Goal: Navigation & Orientation: Find specific page/section

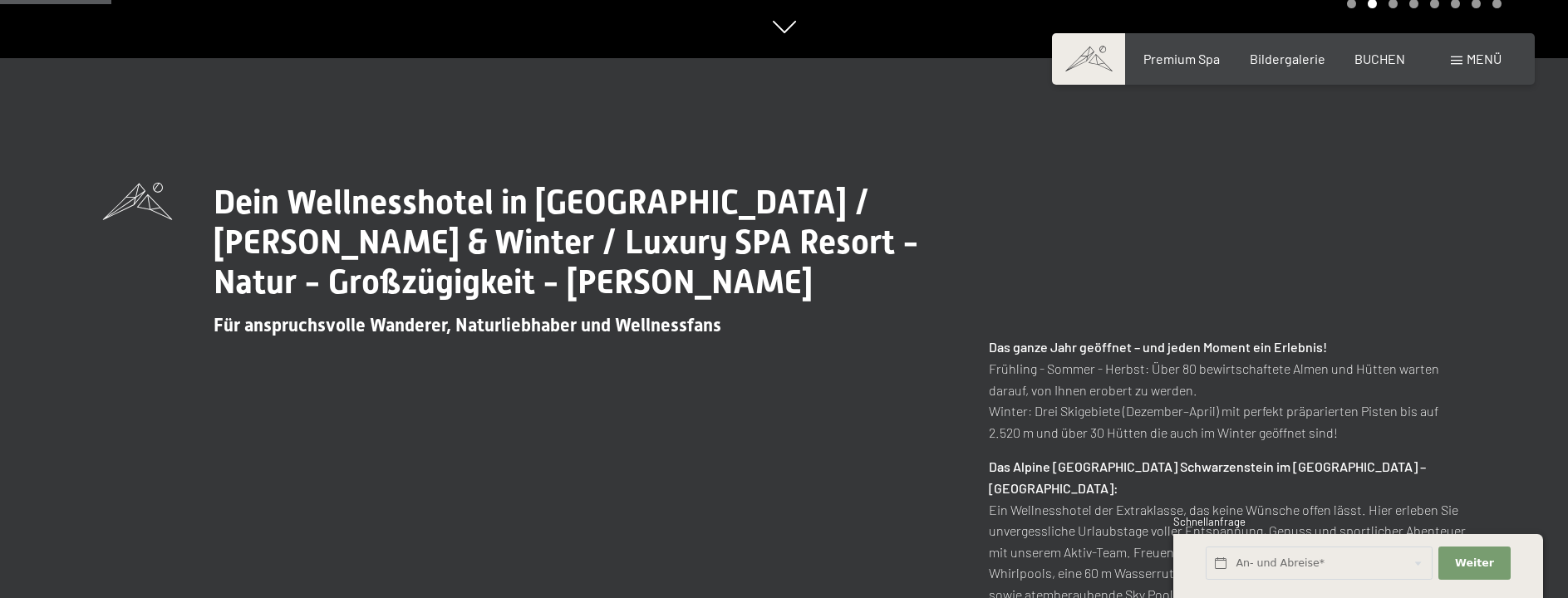
scroll to position [498, 0]
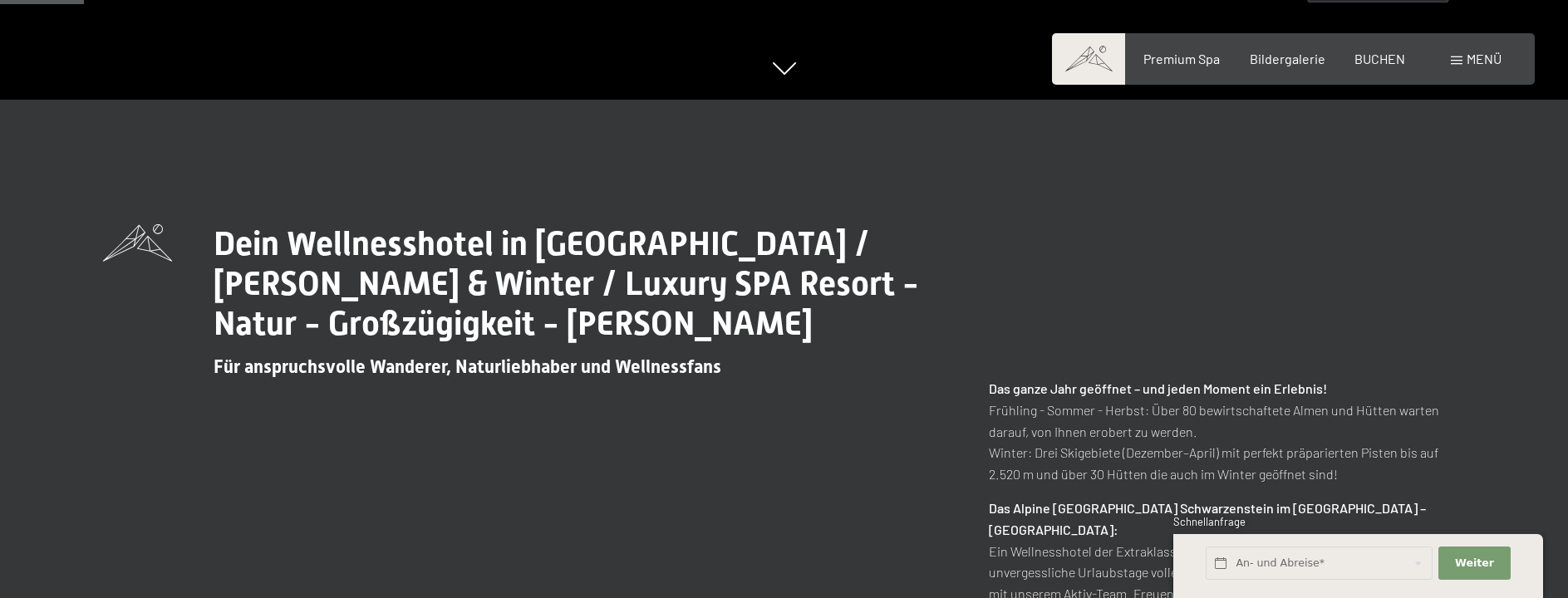
click at [1460, 57] on span at bounding box center [1457, 61] width 11 height 9
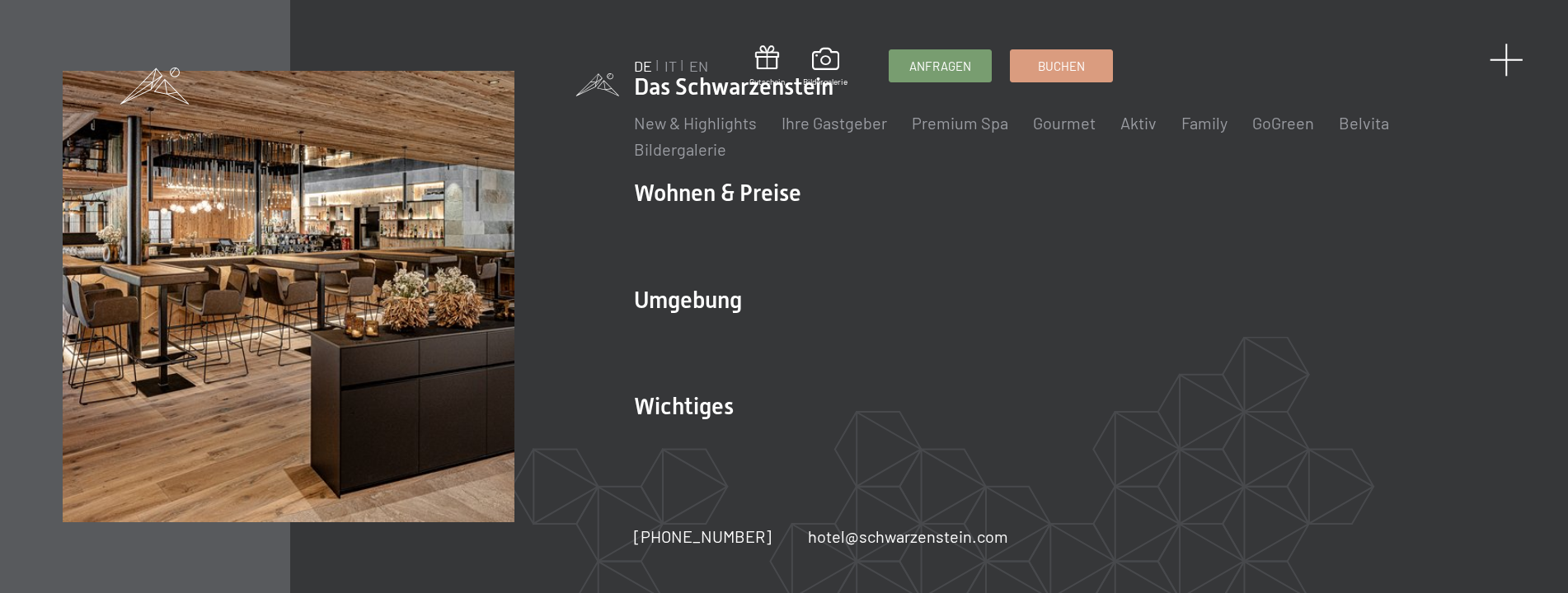
click at [1511, 53] on span at bounding box center [1506, 60] width 34 height 34
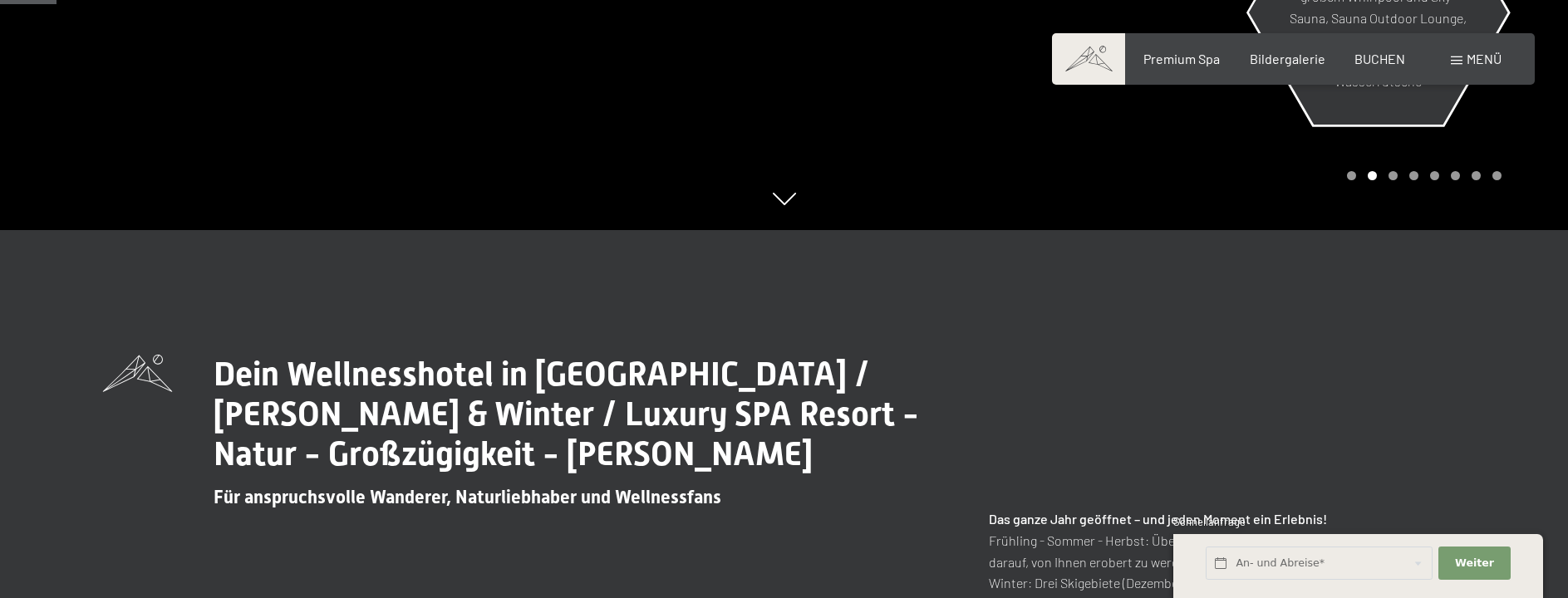
scroll to position [333, 0]
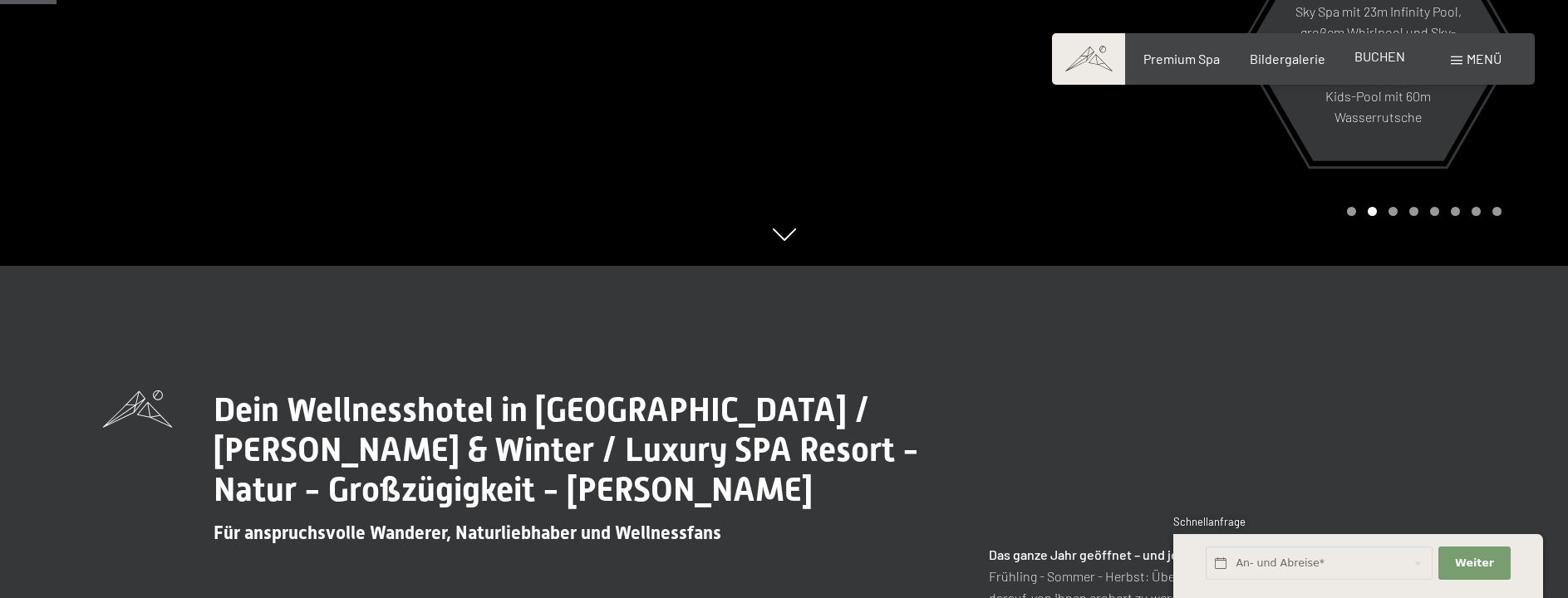
click at [1372, 64] on div "BUCHEN" at bounding box center [1379, 56] width 50 height 18
click at [1309, 62] on span "Bildergalerie" at bounding box center [1288, 56] width 76 height 16
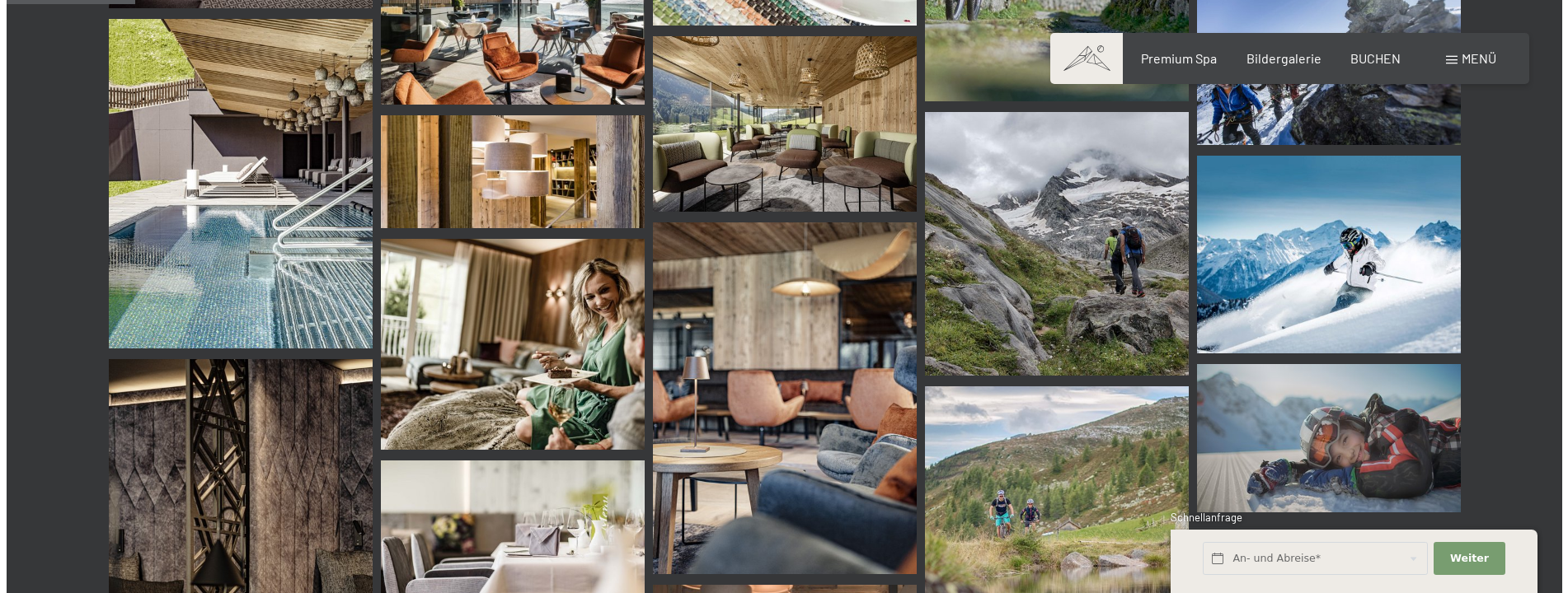
scroll to position [1483, 0]
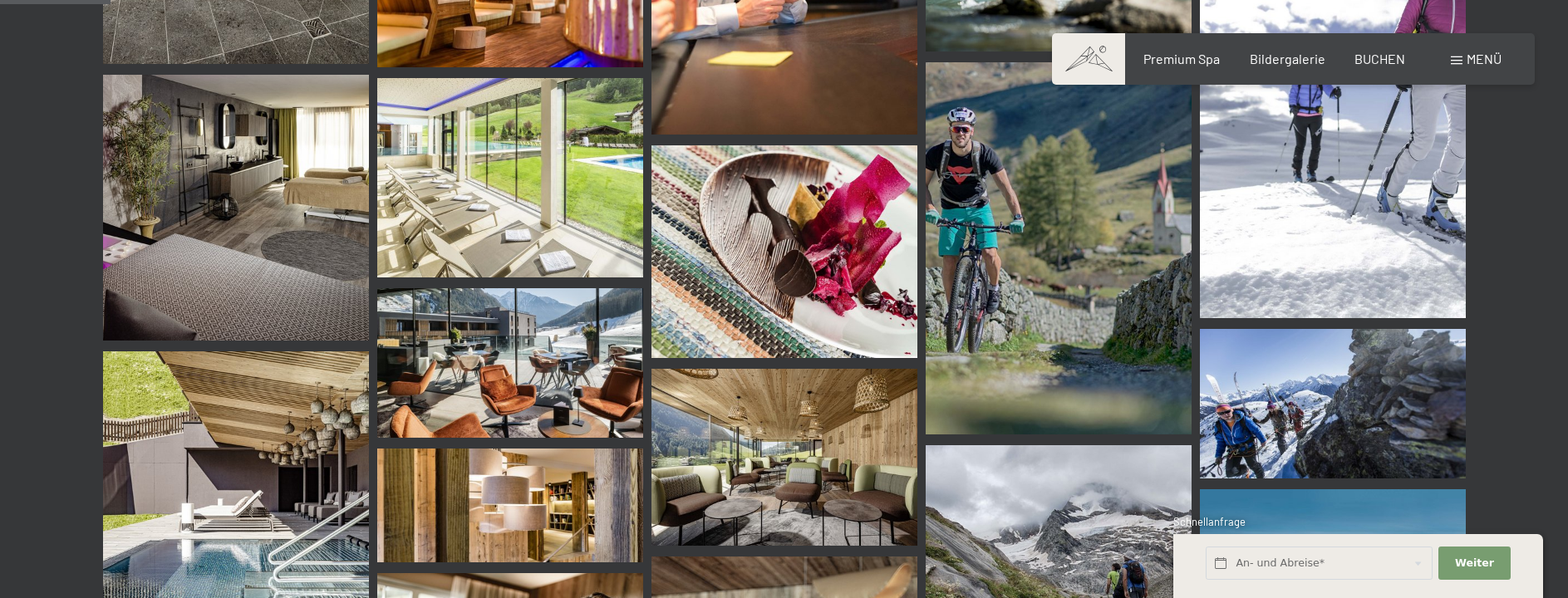
click at [1451, 57] on span at bounding box center [1457, 61] width 11 height 9
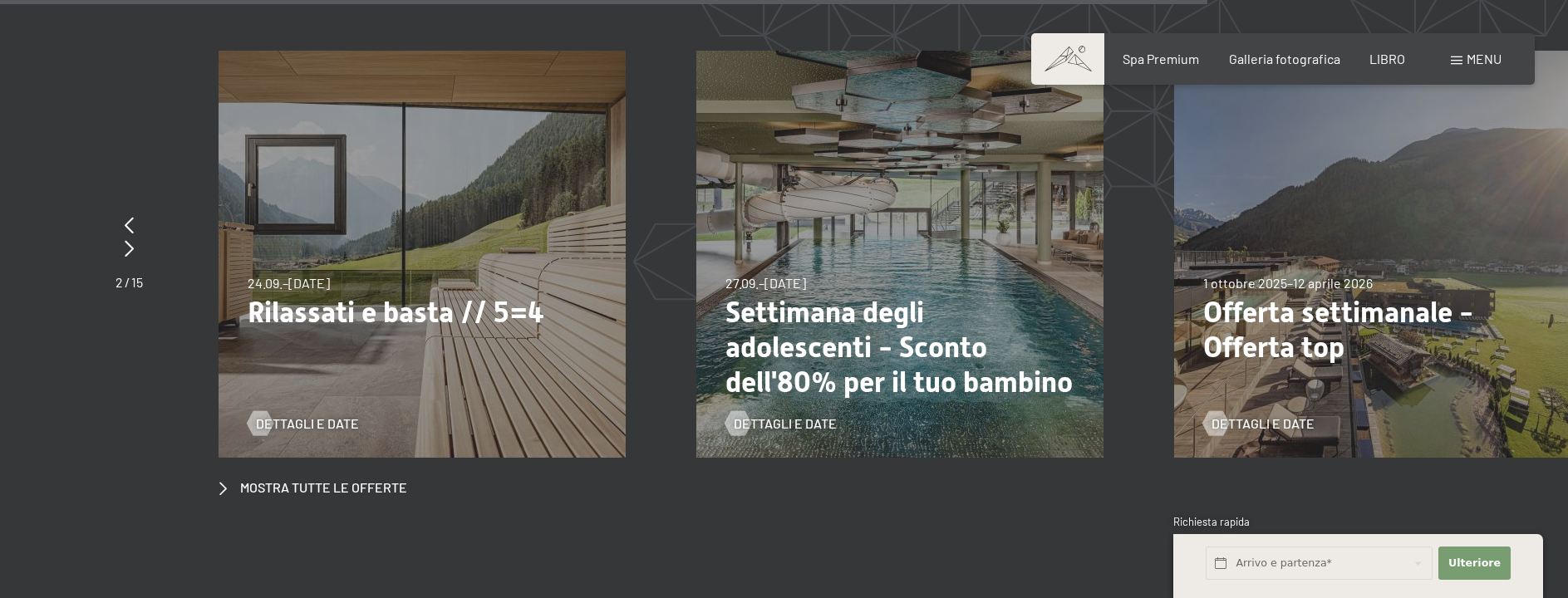
scroll to position [6481, 0]
